Goal: Task Accomplishment & Management: Use online tool/utility

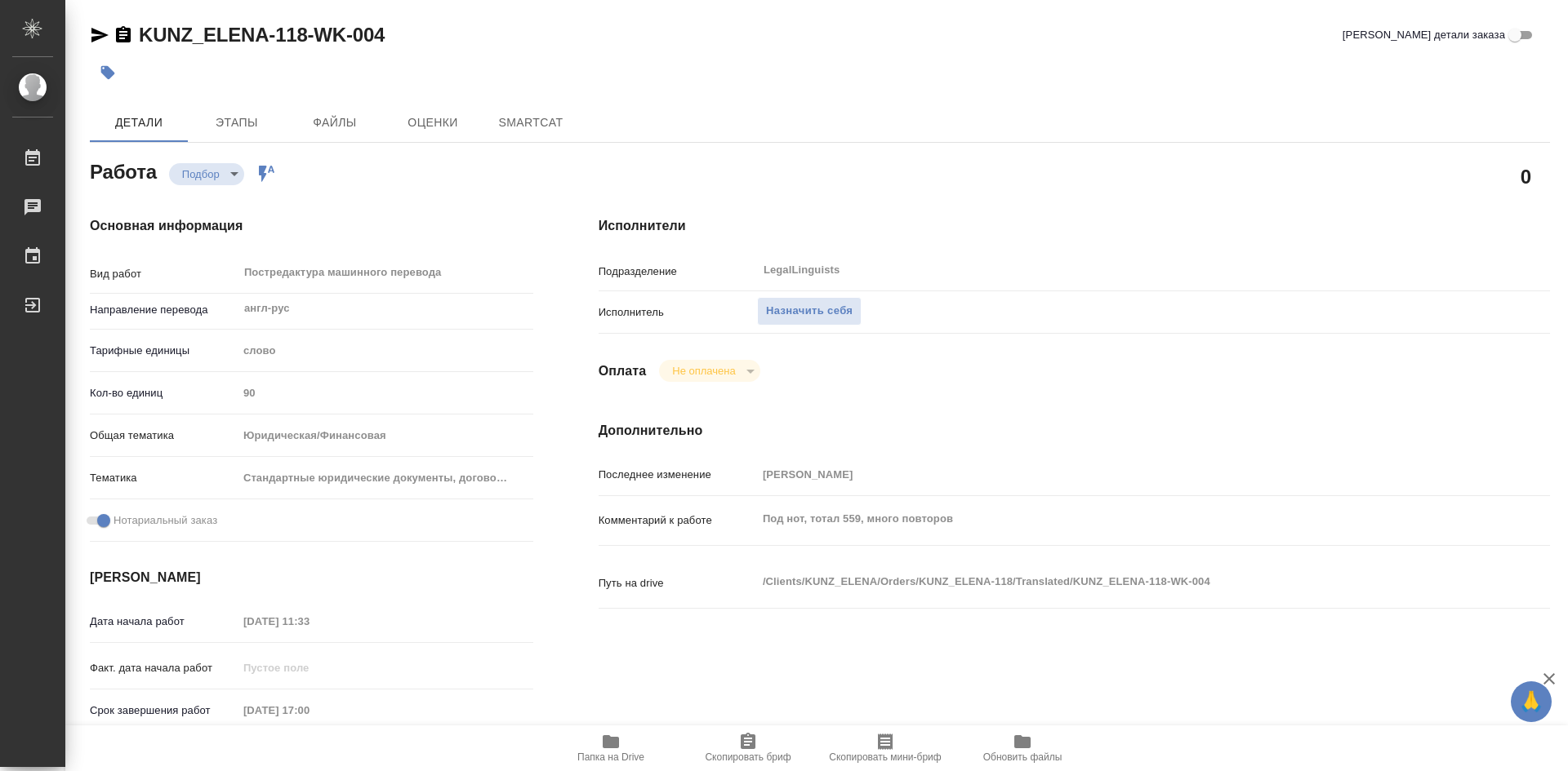
type textarea "x"
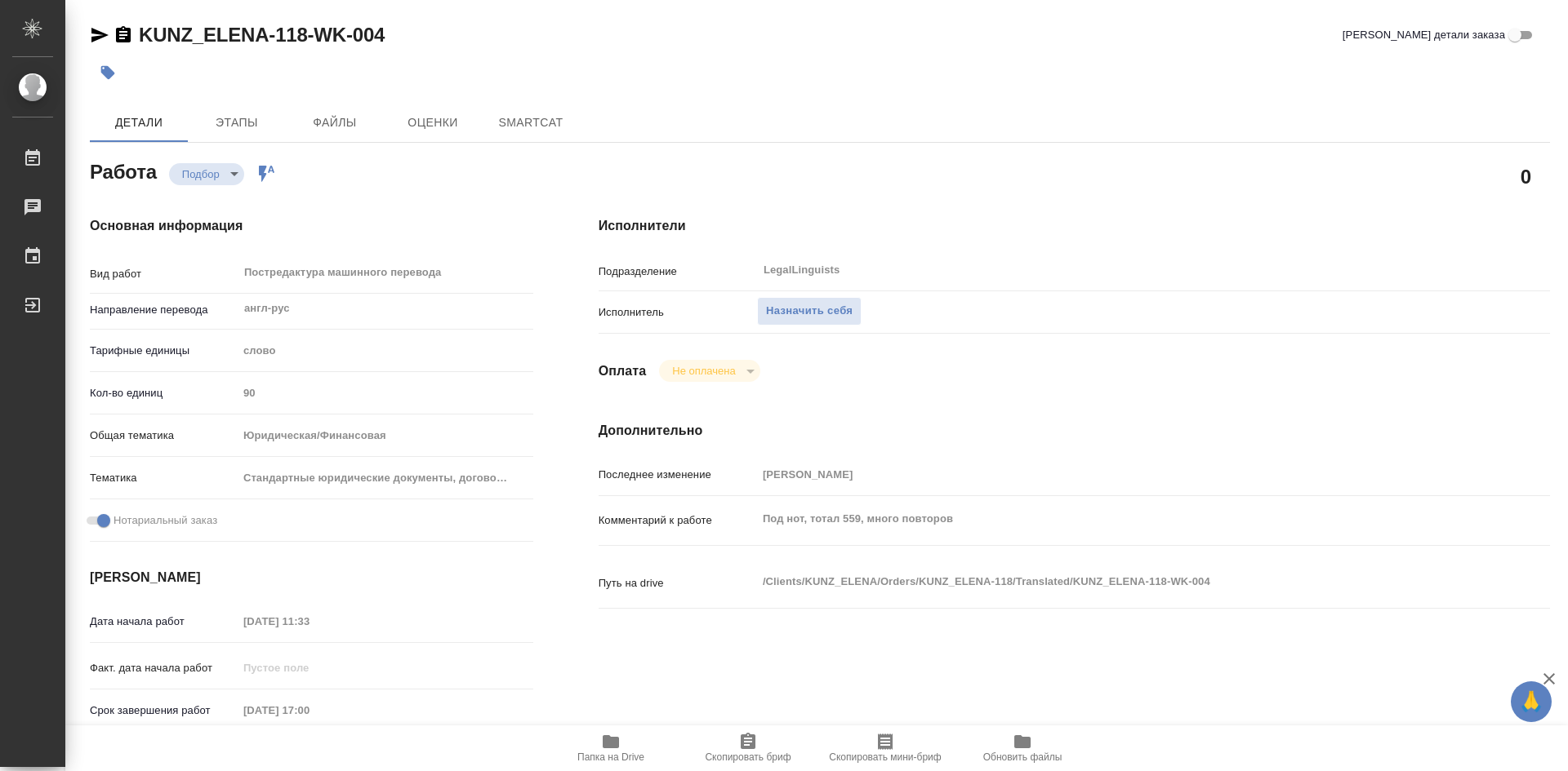
type textarea "x"
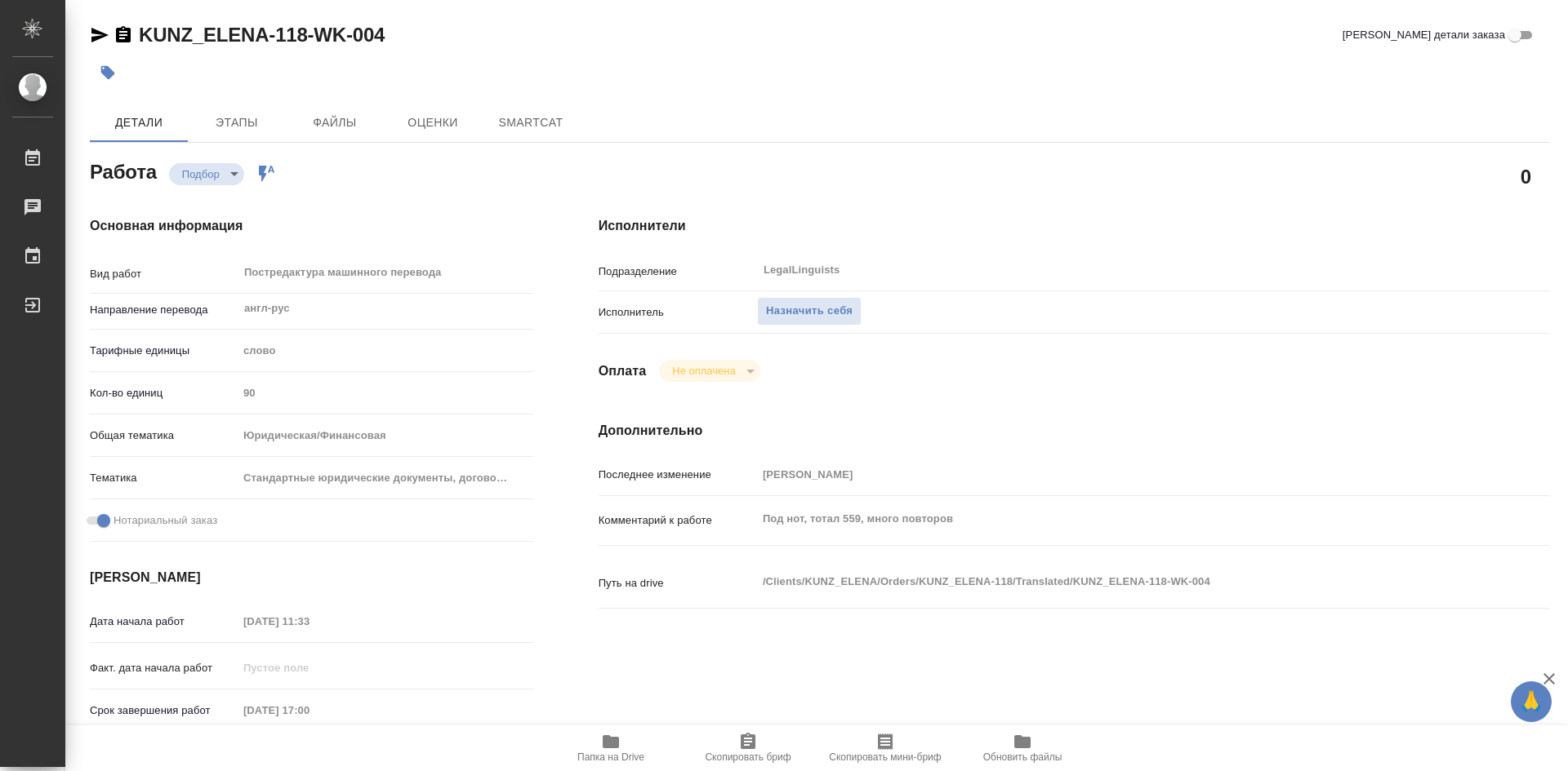
type textarea "x"
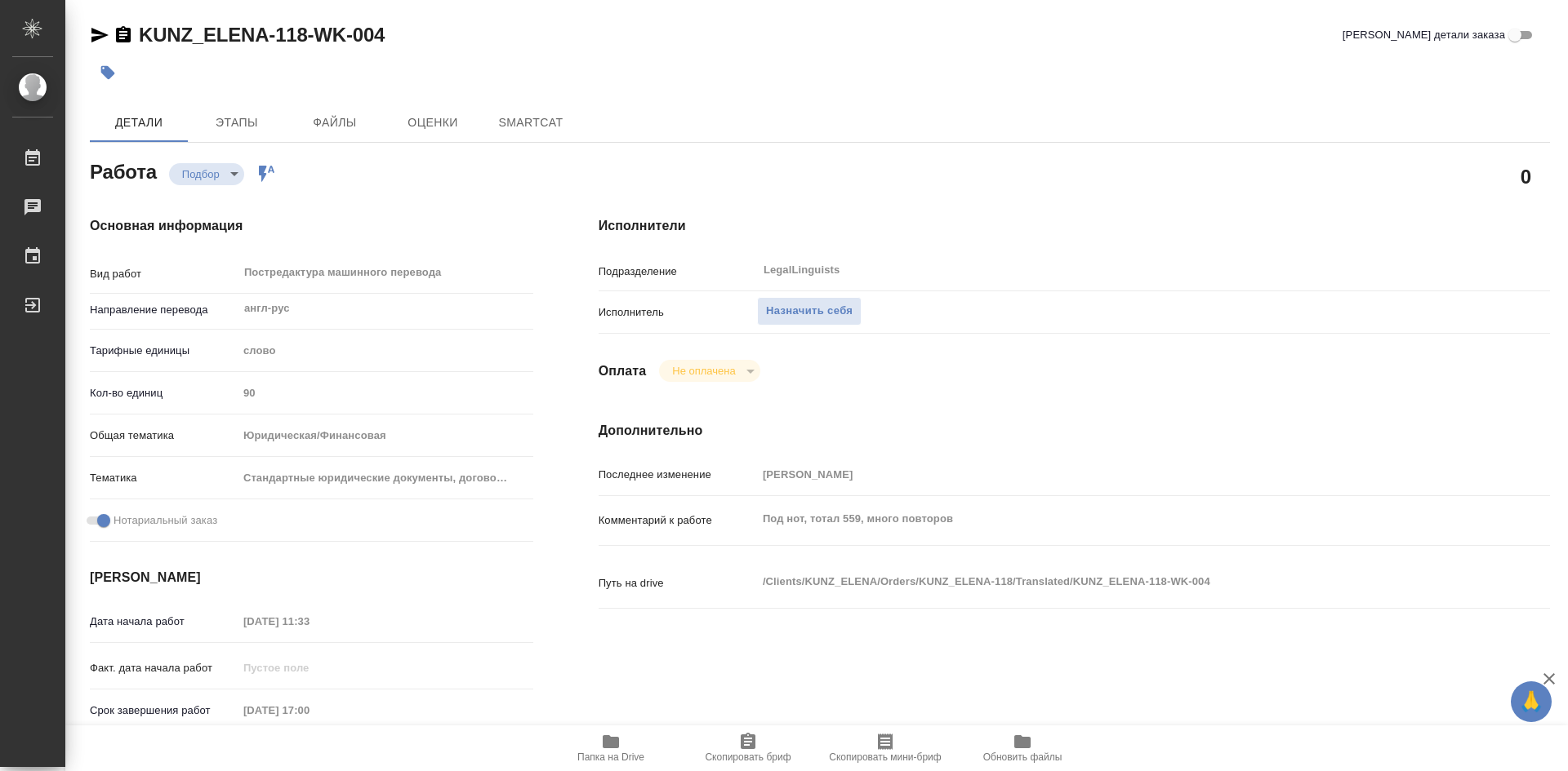
type textarea "x"
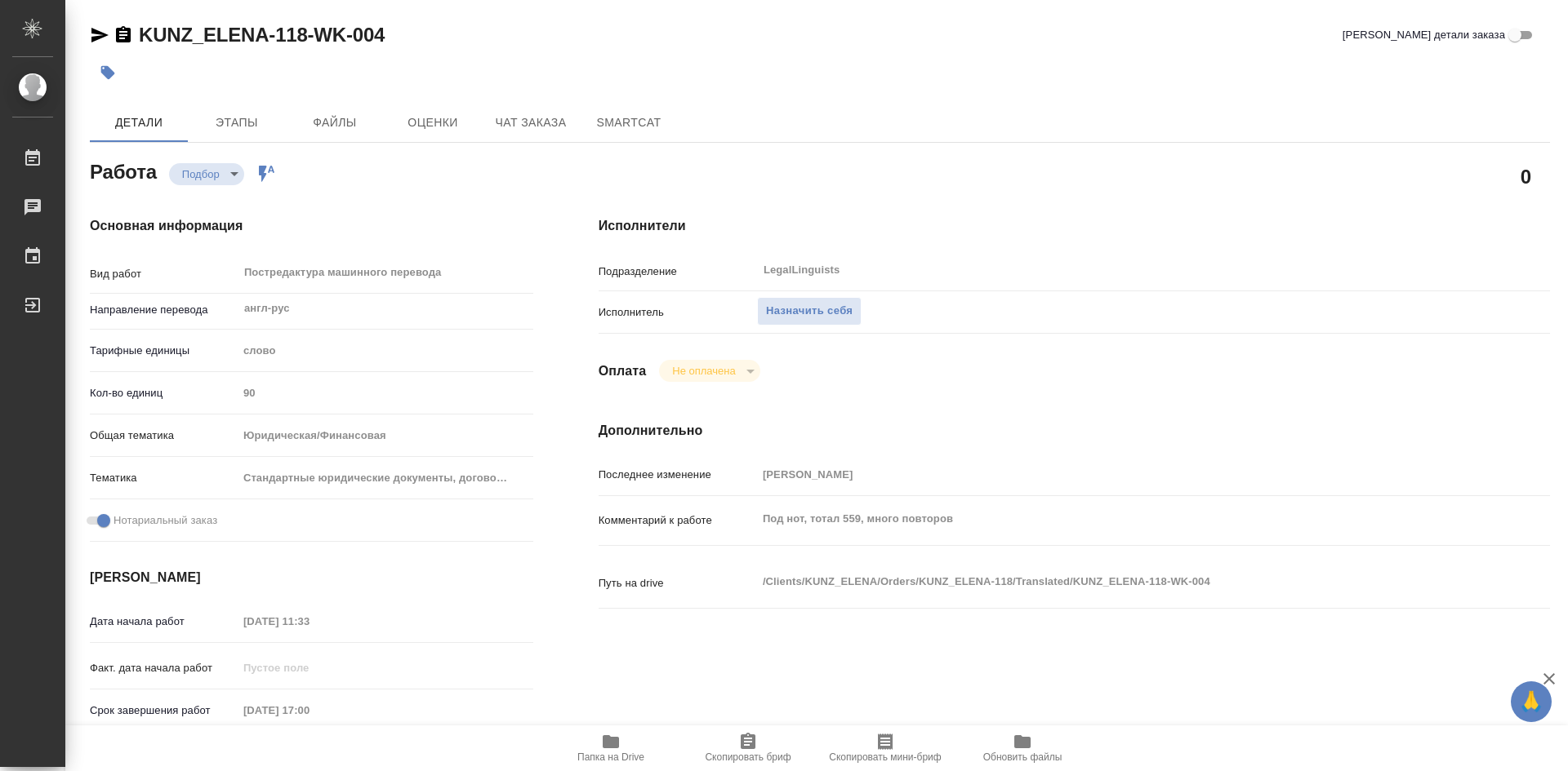
type textarea "x"
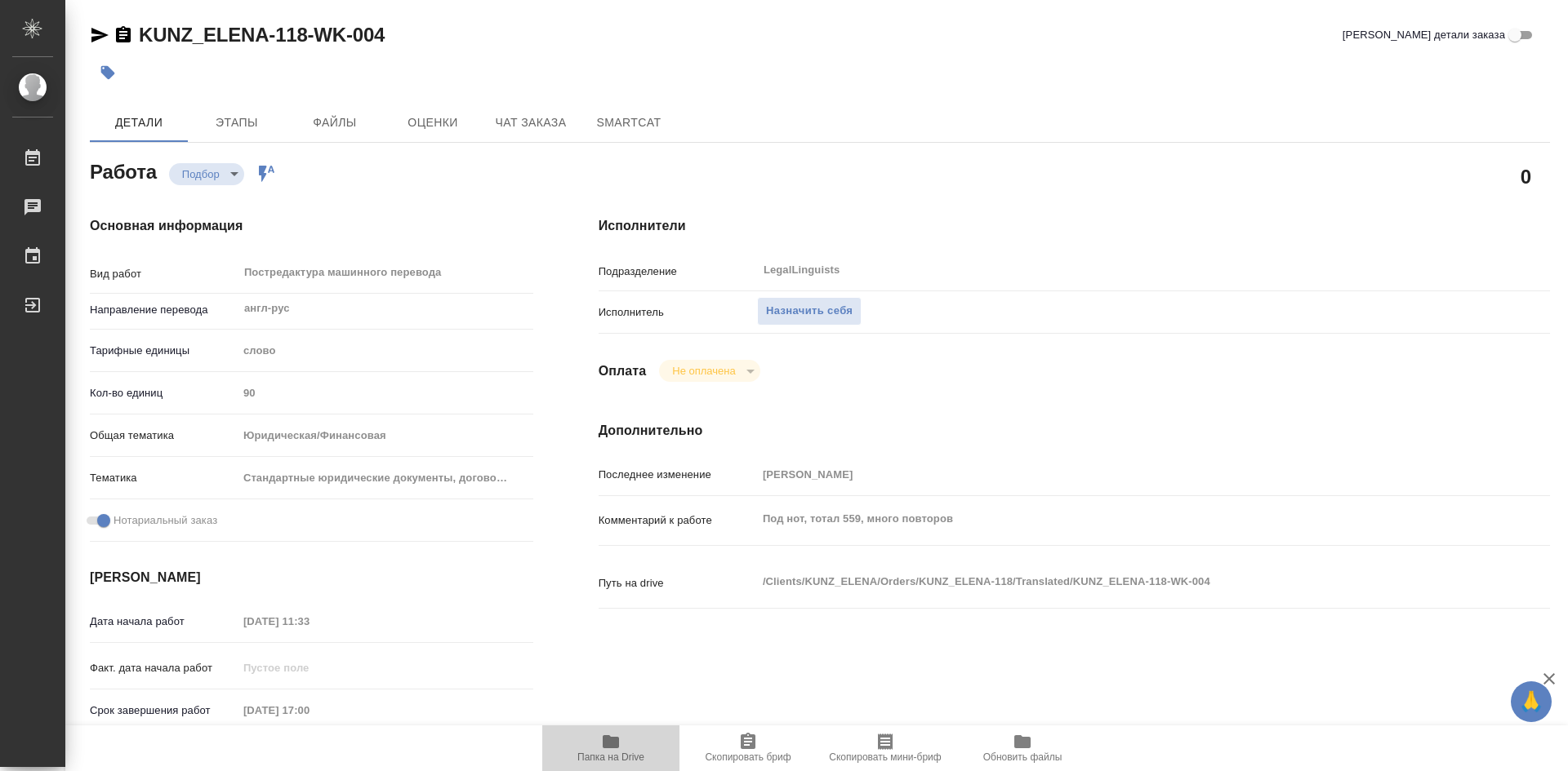
click at [609, 751] on icon "button" at bounding box center [611, 742] width 19 height 19
type textarea "x"
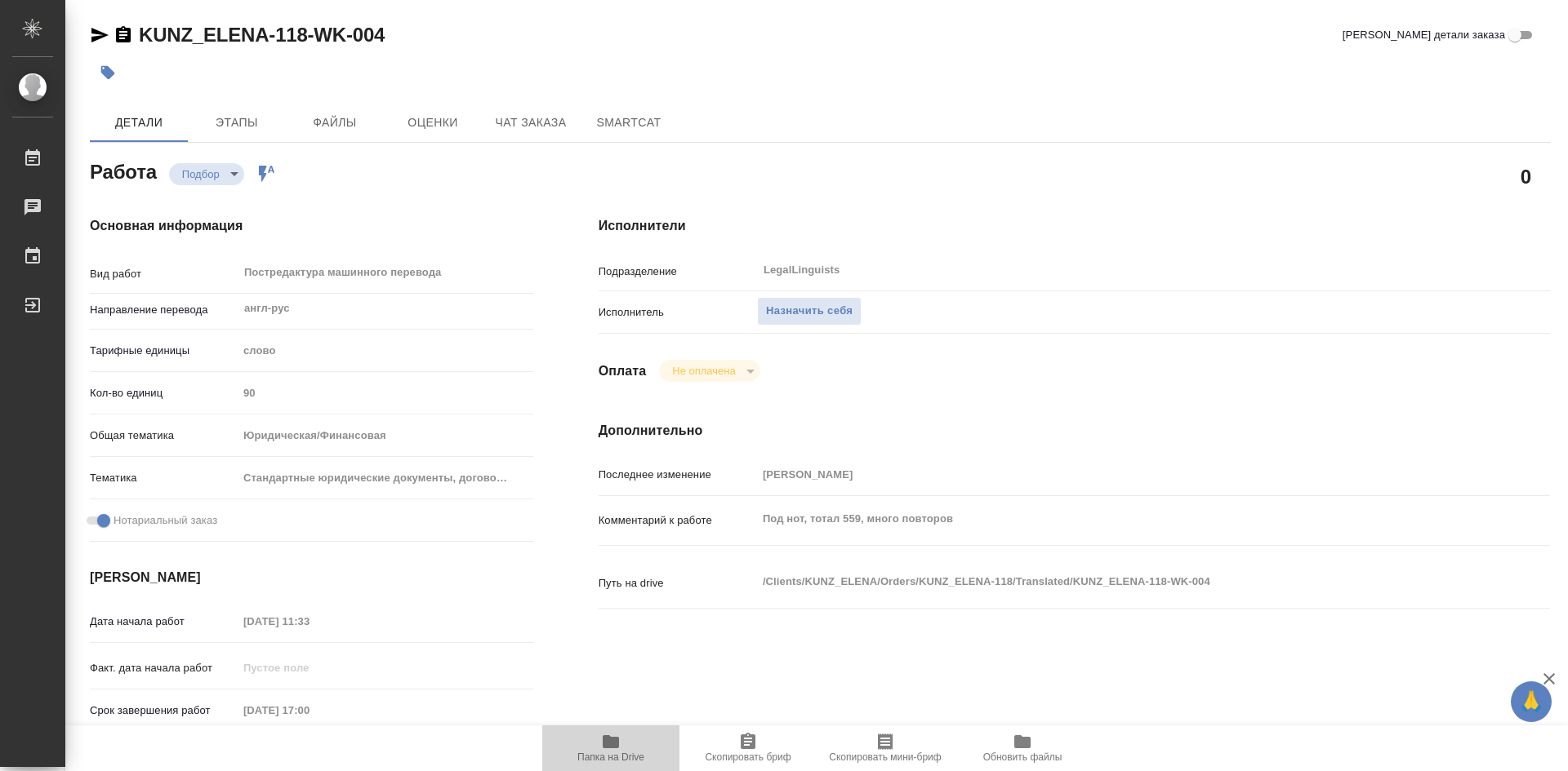
type textarea "x"
drag, startPoint x: 609, startPoint y: 751, endPoint x: 609, endPoint y: 647, distance: 104.0
click at [611, 748] on icon "button" at bounding box center [611, 742] width 19 height 19
click at [841, 315] on span "Назначить себя" at bounding box center [808, 311] width 86 height 18
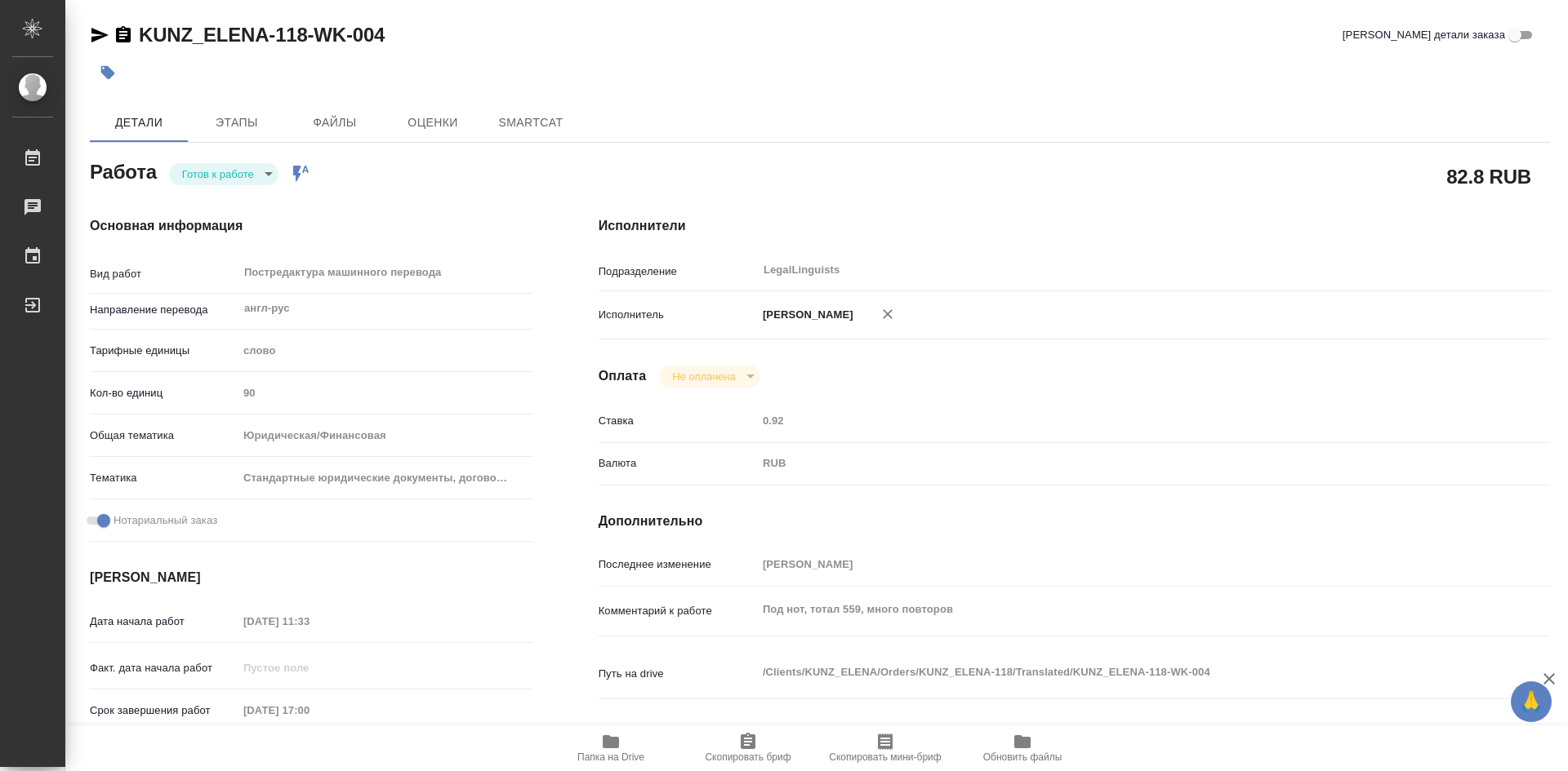
type textarea "x"
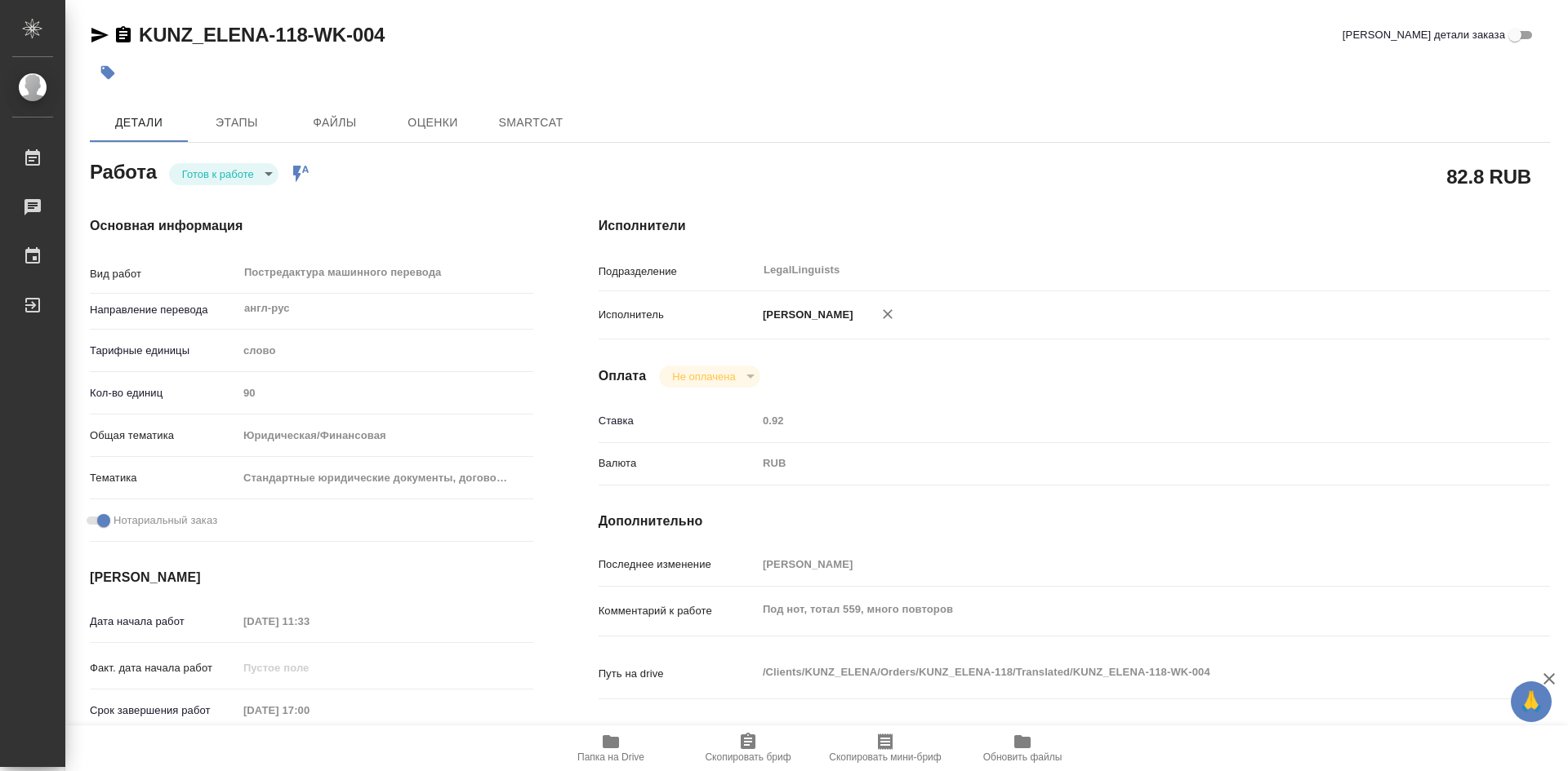
type textarea "x"
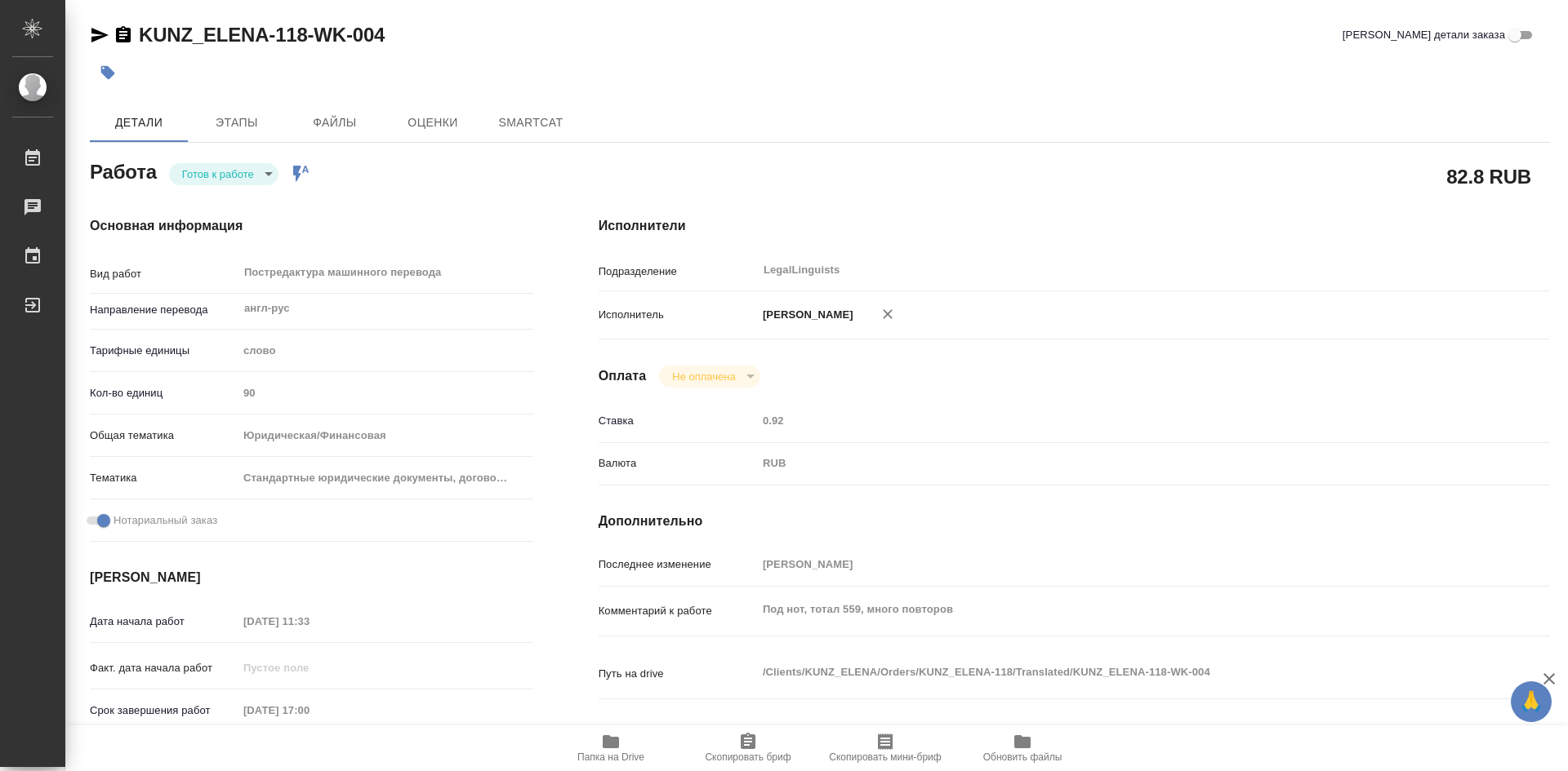
type textarea "x"
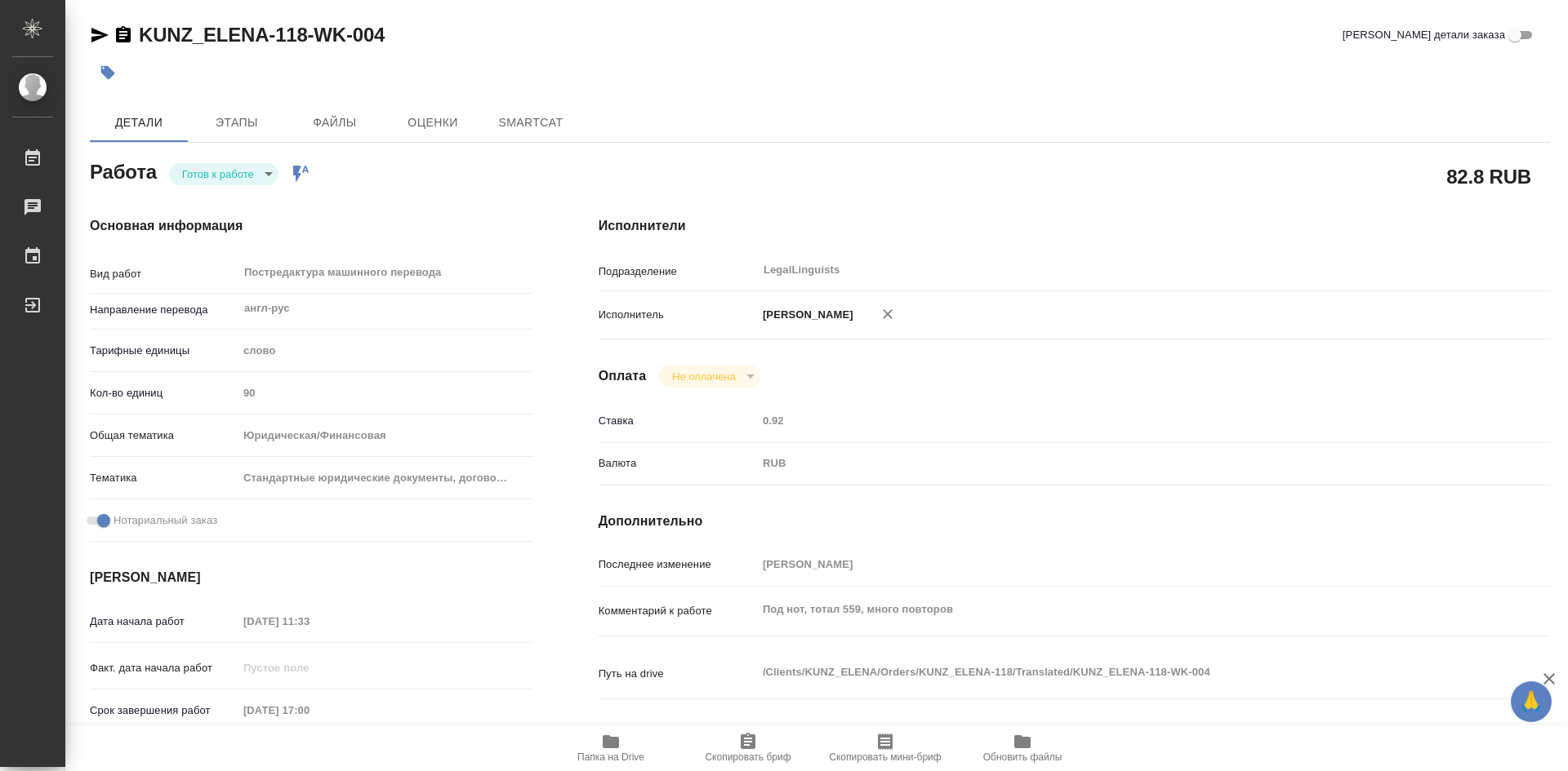
type textarea "x"
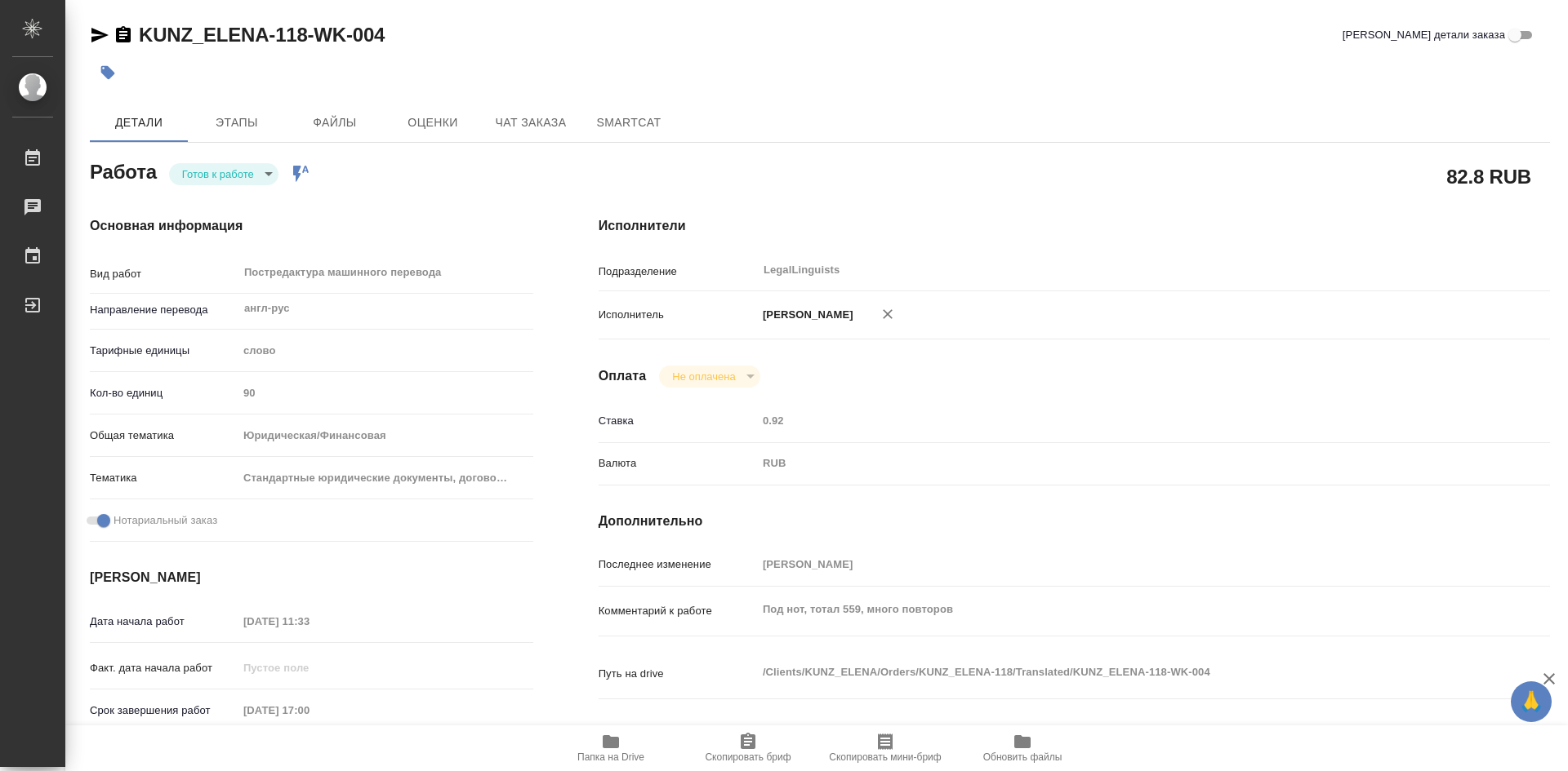
click at [754, 752] on span "Скопировать бриф" at bounding box center [747, 757] width 85 height 12
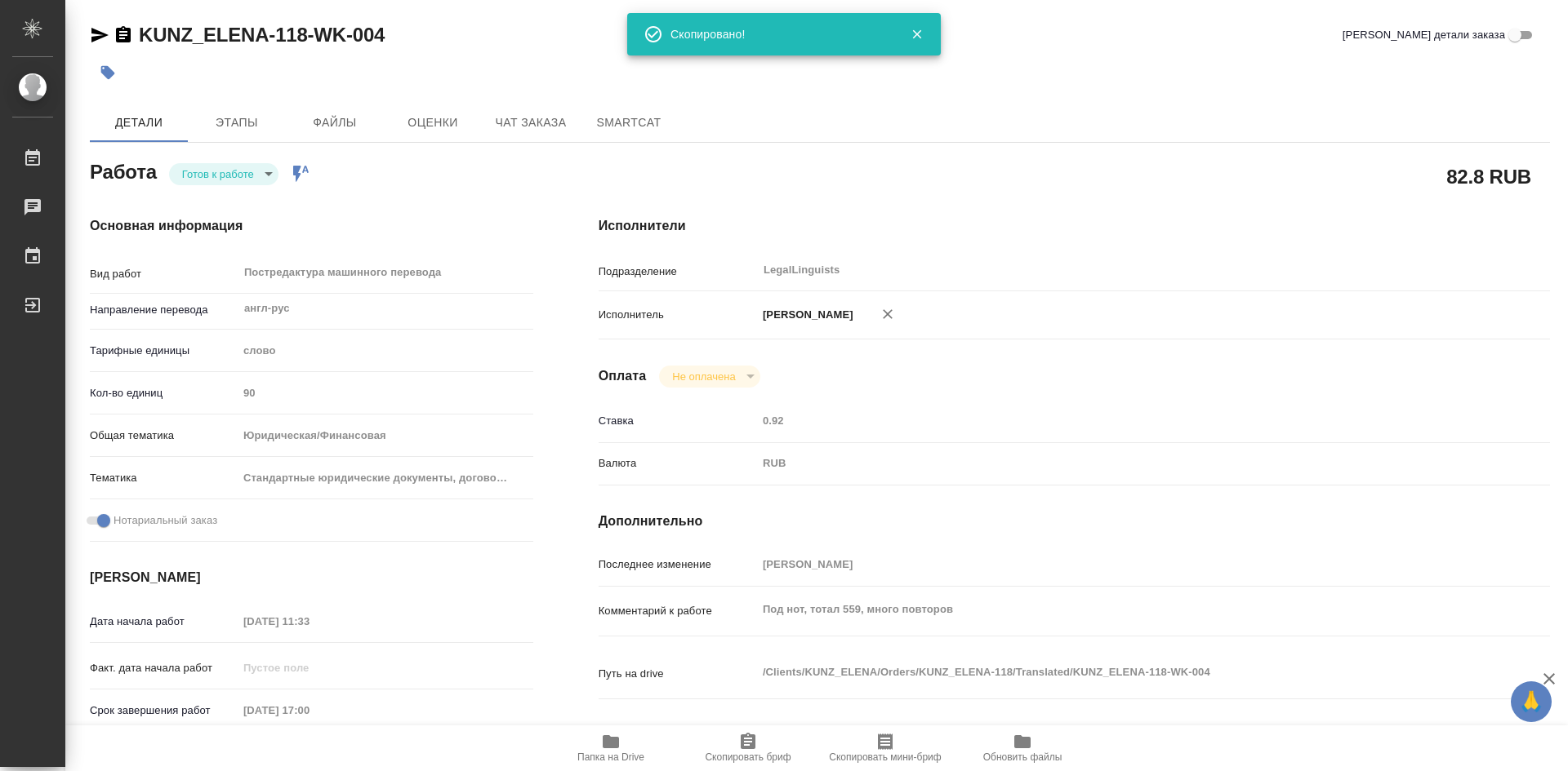
type textarea "x"
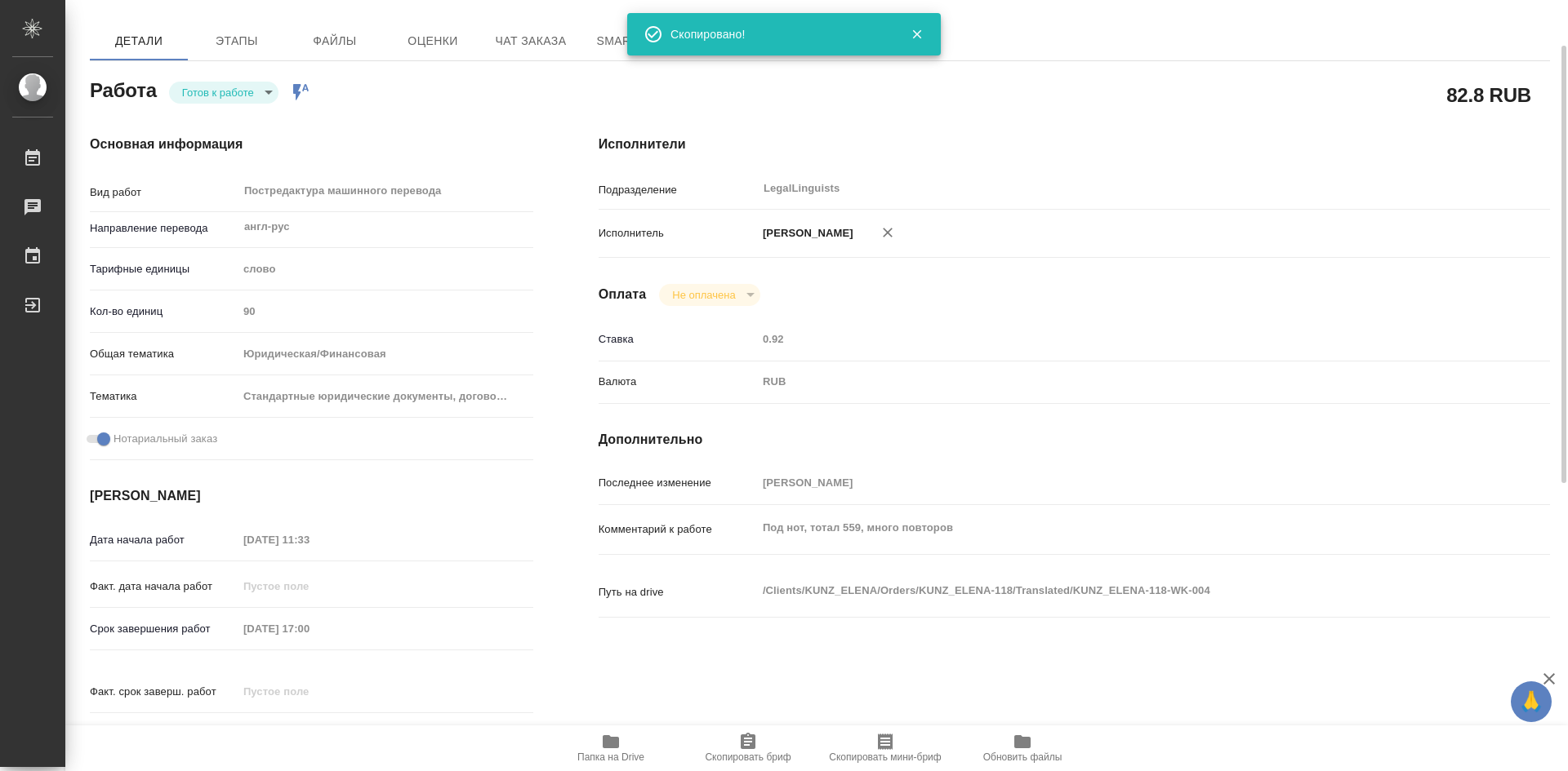
type textarea "x"
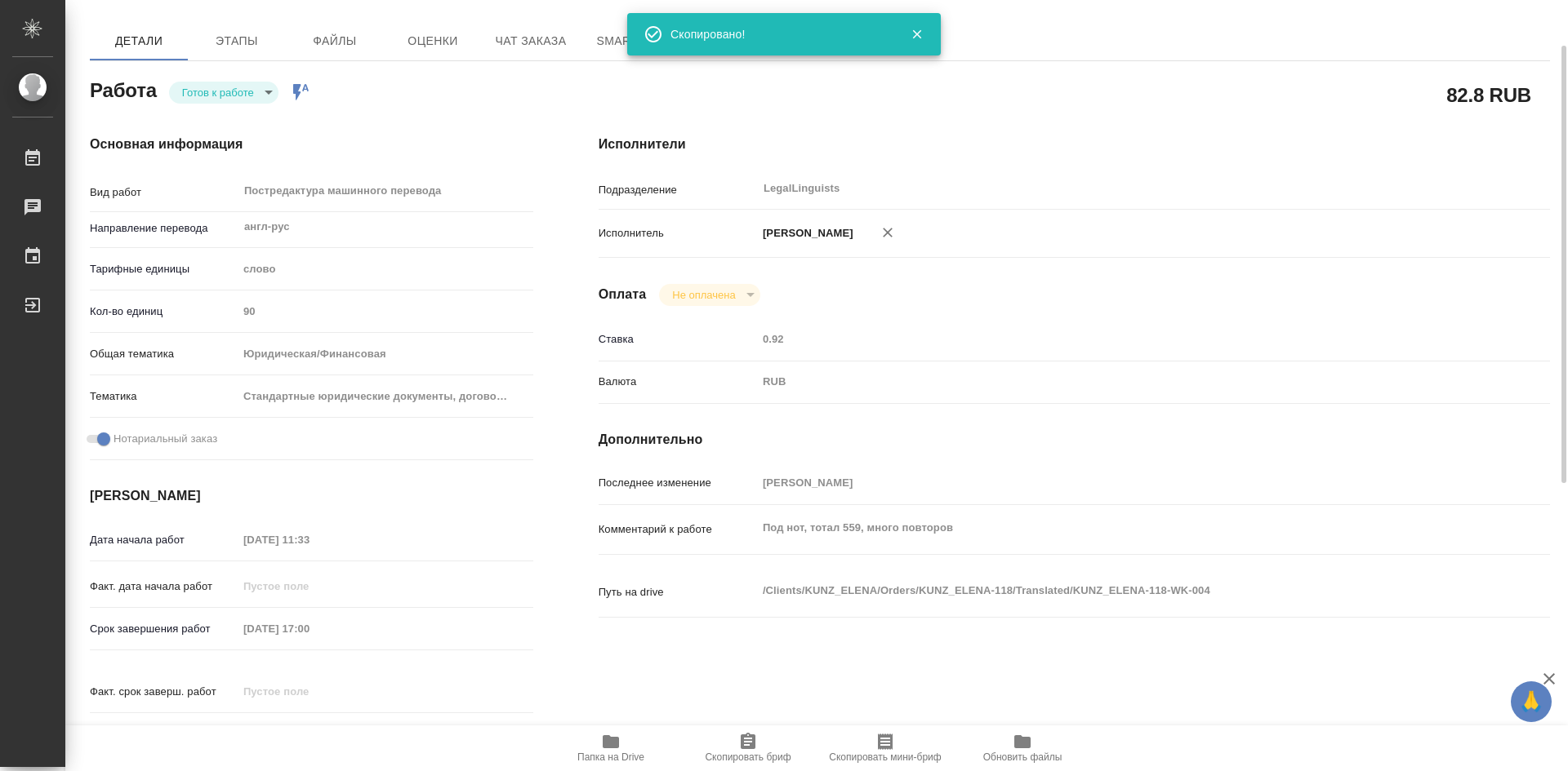
scroll to position [163, 0]
